Goal: Task Accomplishment & Management: Use online tool/utility

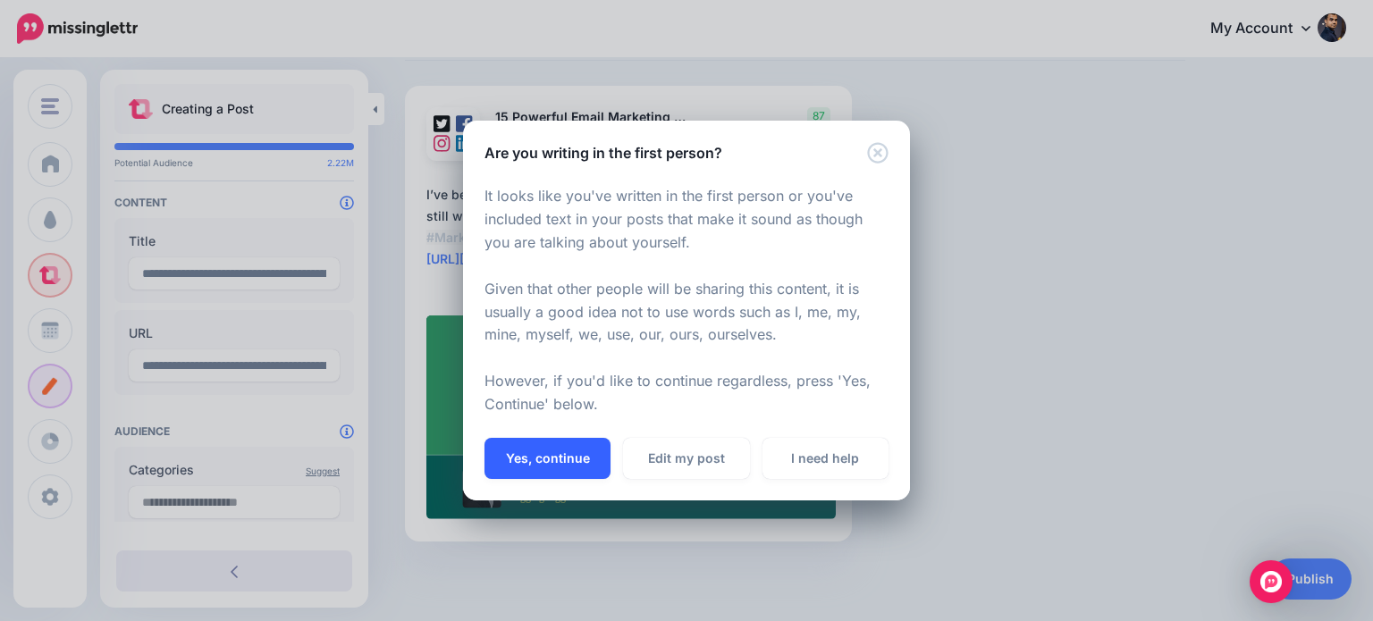
scroll to position [446, 0]
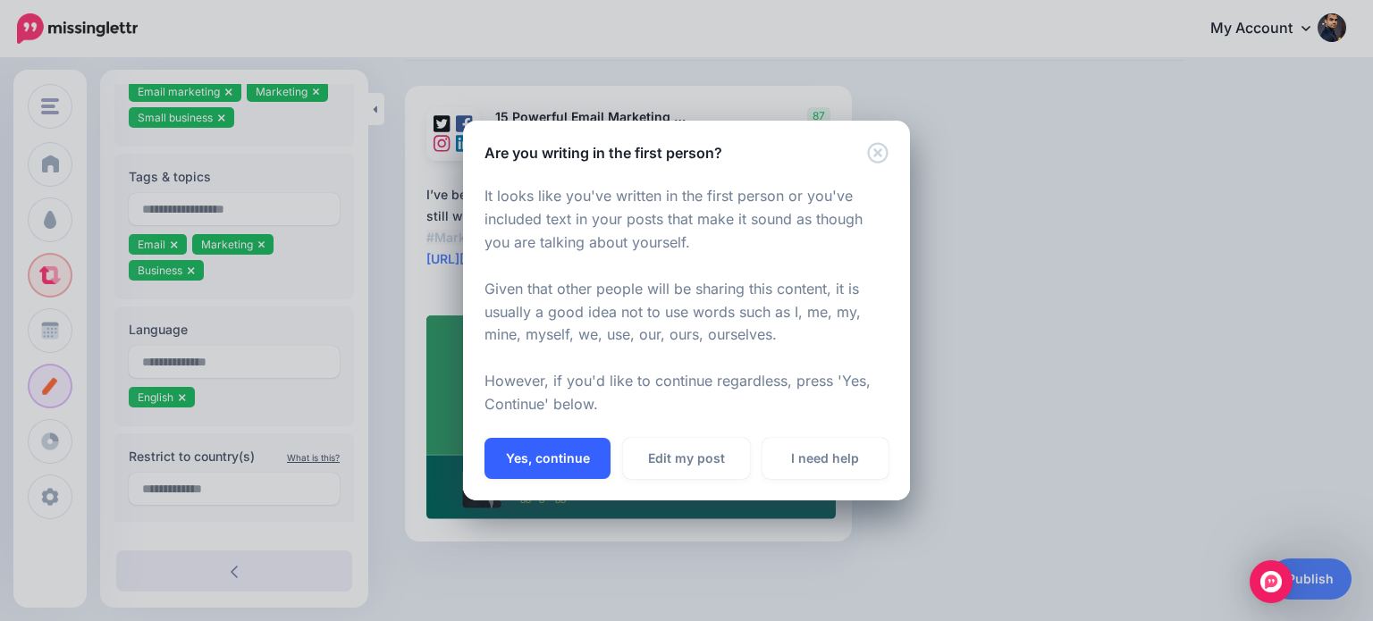
click at [543, 457] on button "Yes, continue" at bounding box center [547, 458] width 126 height 41
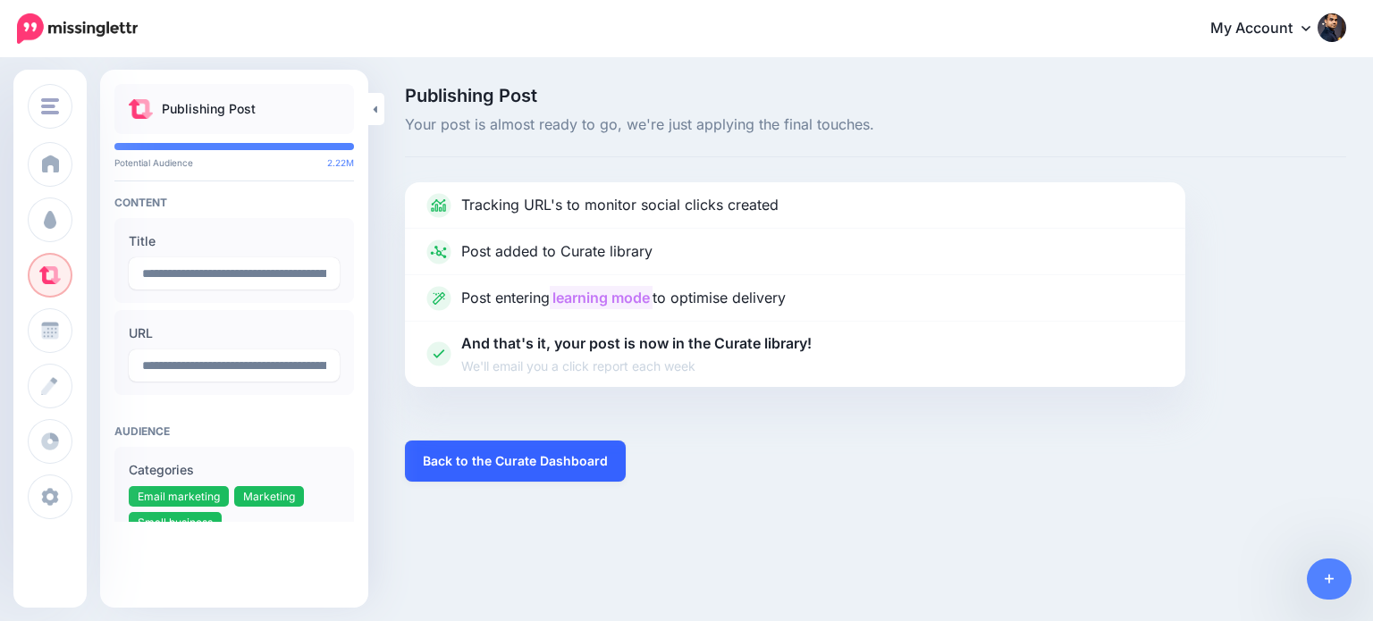
click at [576, 461] on link "Back to the Curate Dashboard" at bounding box center [515, 461] width 221 height 41
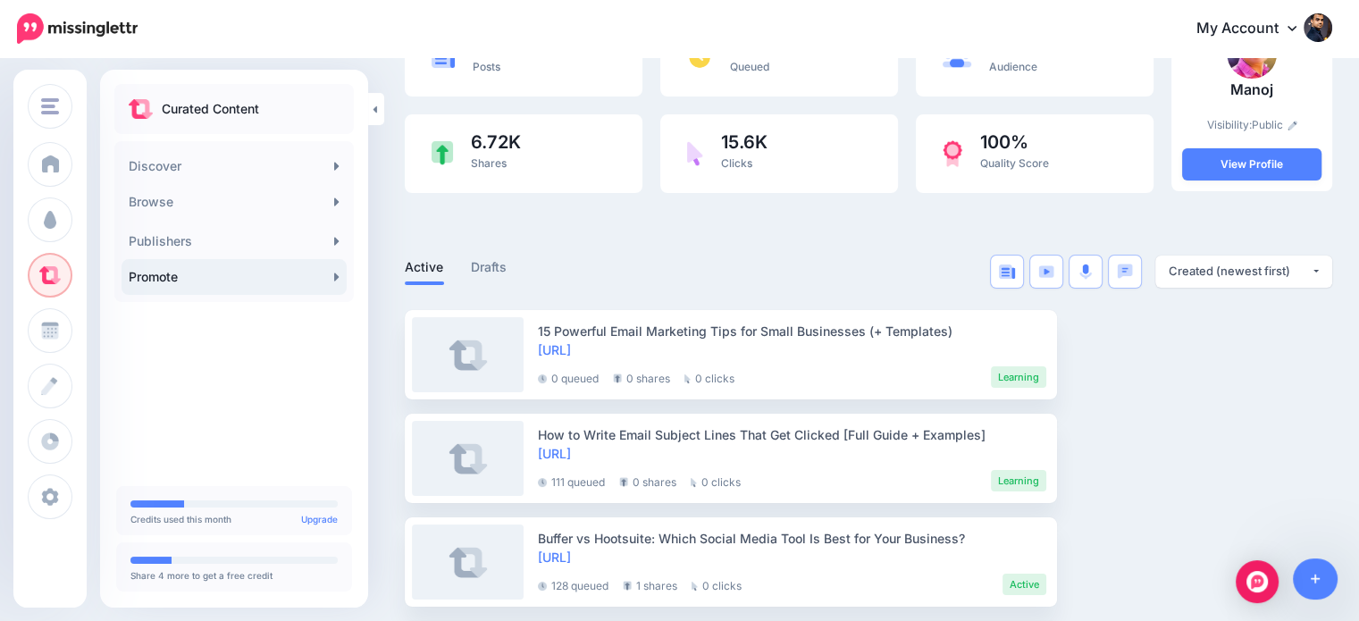
scroll to position [250, 0]
